Goal: Download file/media

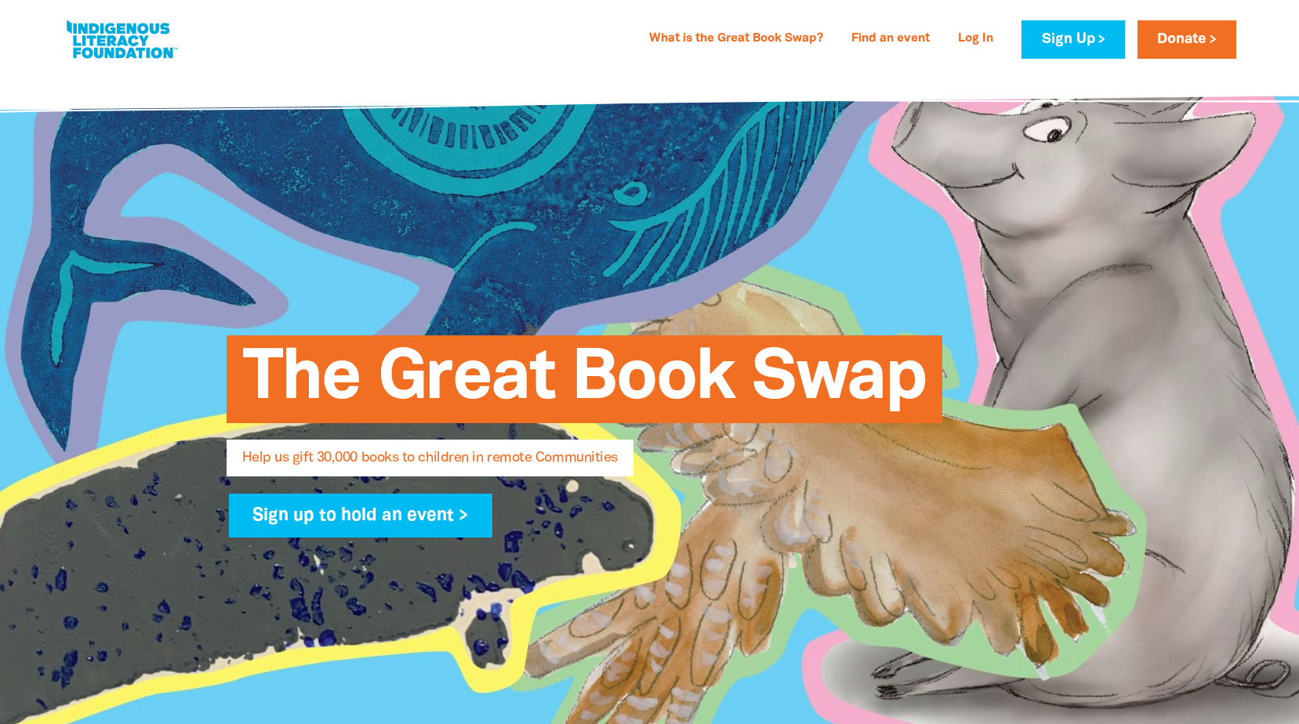
select select "AU"
drag, startPoint x: 0, startPoint y: 0, endPoint x: 958, endPoint y: 312, distance: 1007.4
drag, startPoint x: 958, startPoint y: 312, endPoint x: 711, endPoint y: 426, distance: 271.8
click at [711, 423] on span "The Great Book Swap" at bounding box center [584, 385] width 684 height 76
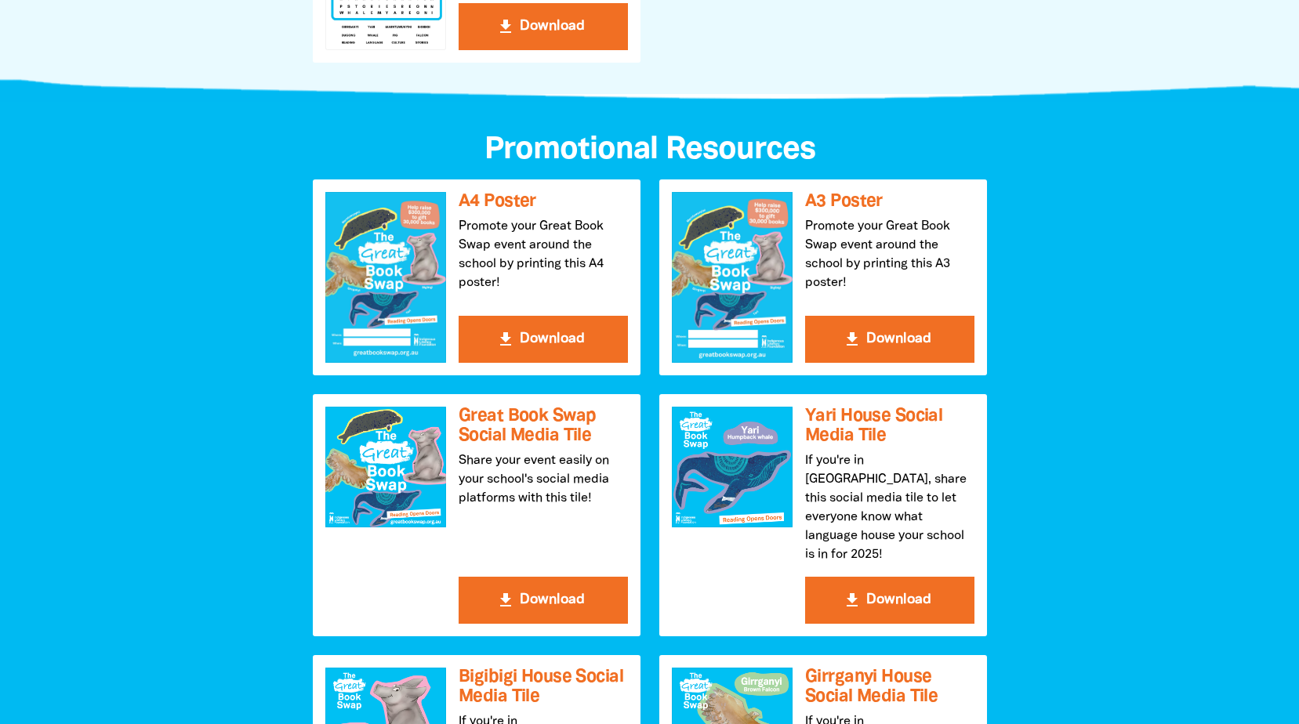
scroll to position [1489, 0]
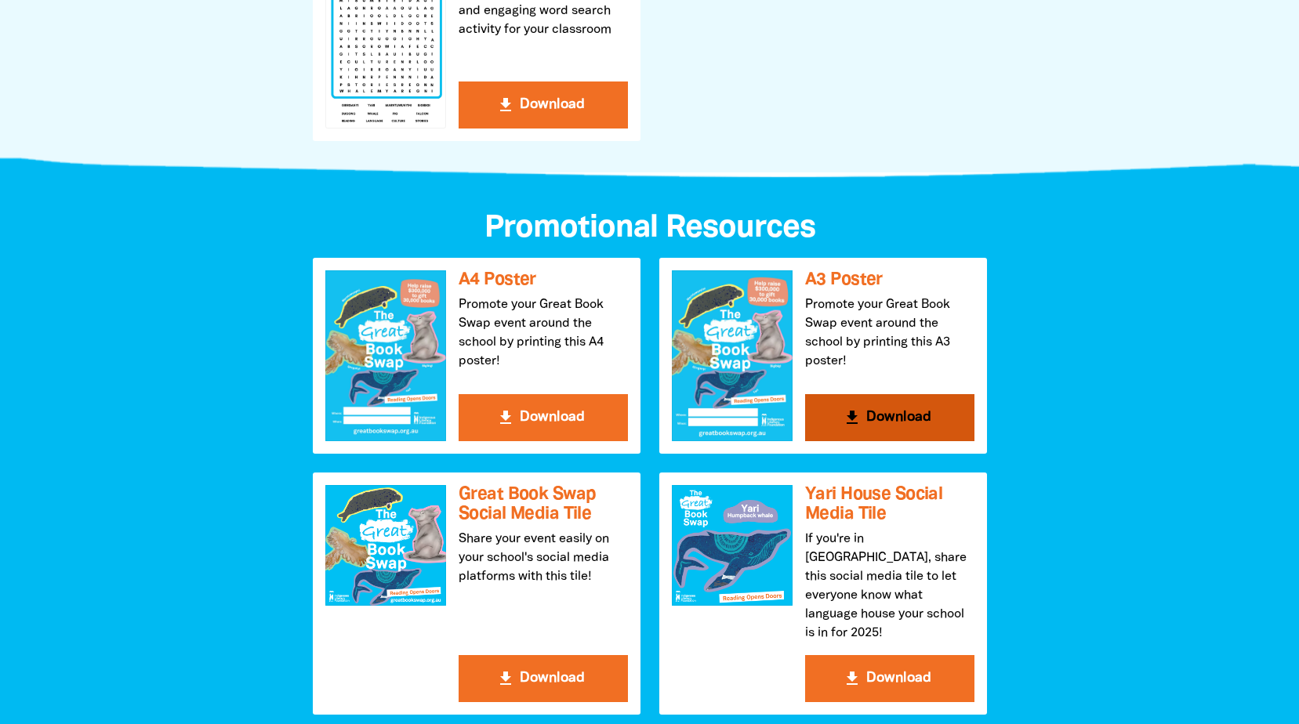
click at [894, 413] on button "get_app Download" at bounding box center [889, 417] width 169 height 47
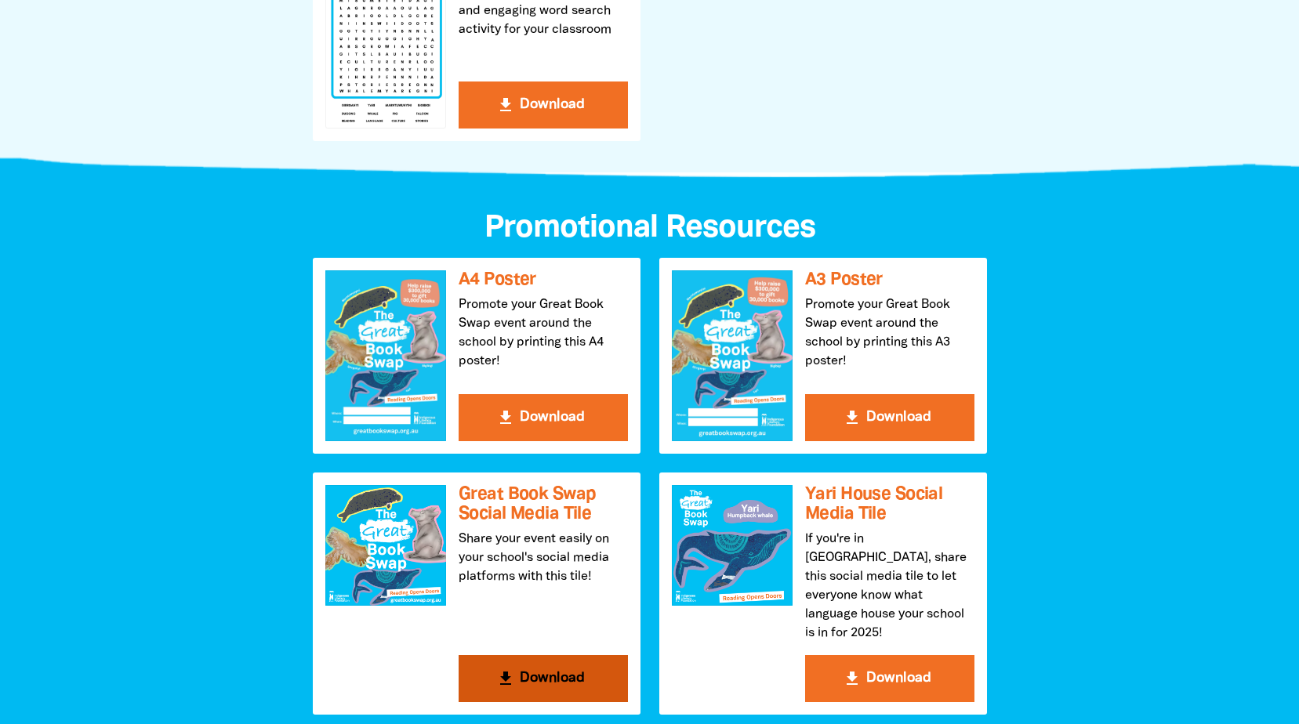
click at [546, 655] on button "get_app Download" at bounding box center [543, 678] width 169 height 47
